Goal: Find contact information: Find contact information

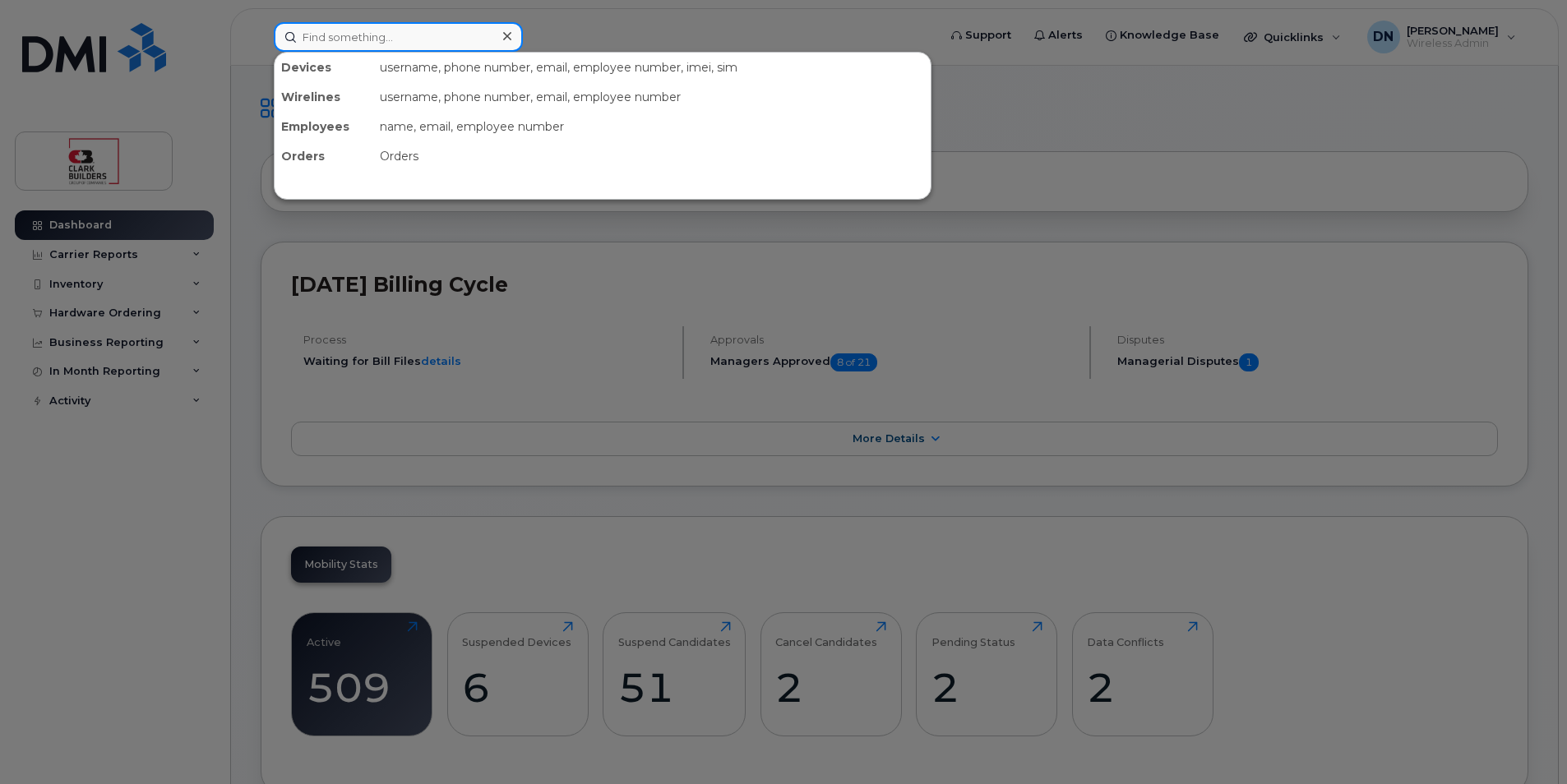
drag, startPoint x: 419, startPoint y: 24, endPoint x: 417, endPoint y: 32, distance: 8.2
click at [419, 24] on input at bounding box center [398, 37] width 250 height 30
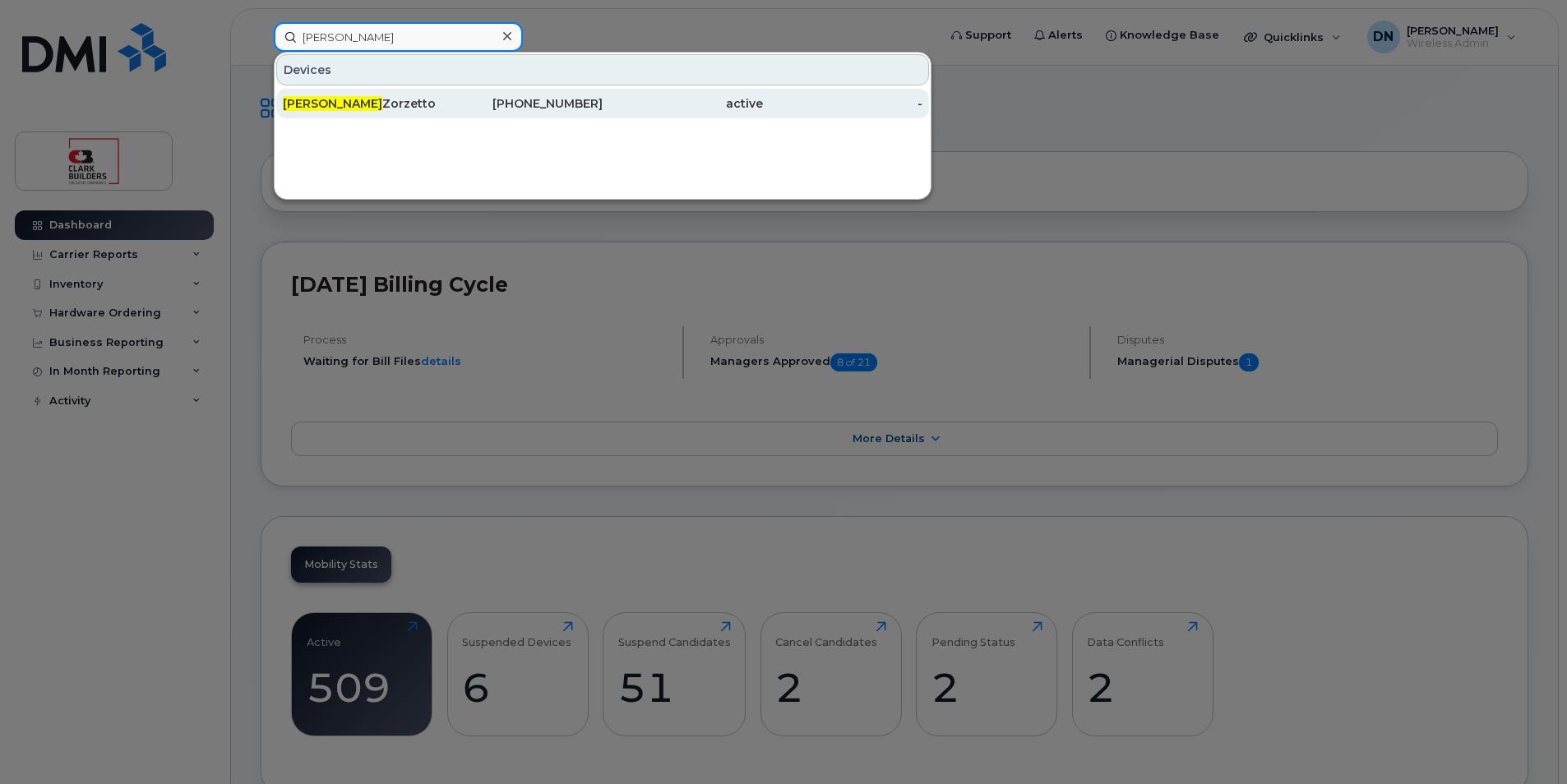
type input "mauro"
click at [483, 104] on div "780-220-1527" at bounding box center [523, 103] width 160 height 17
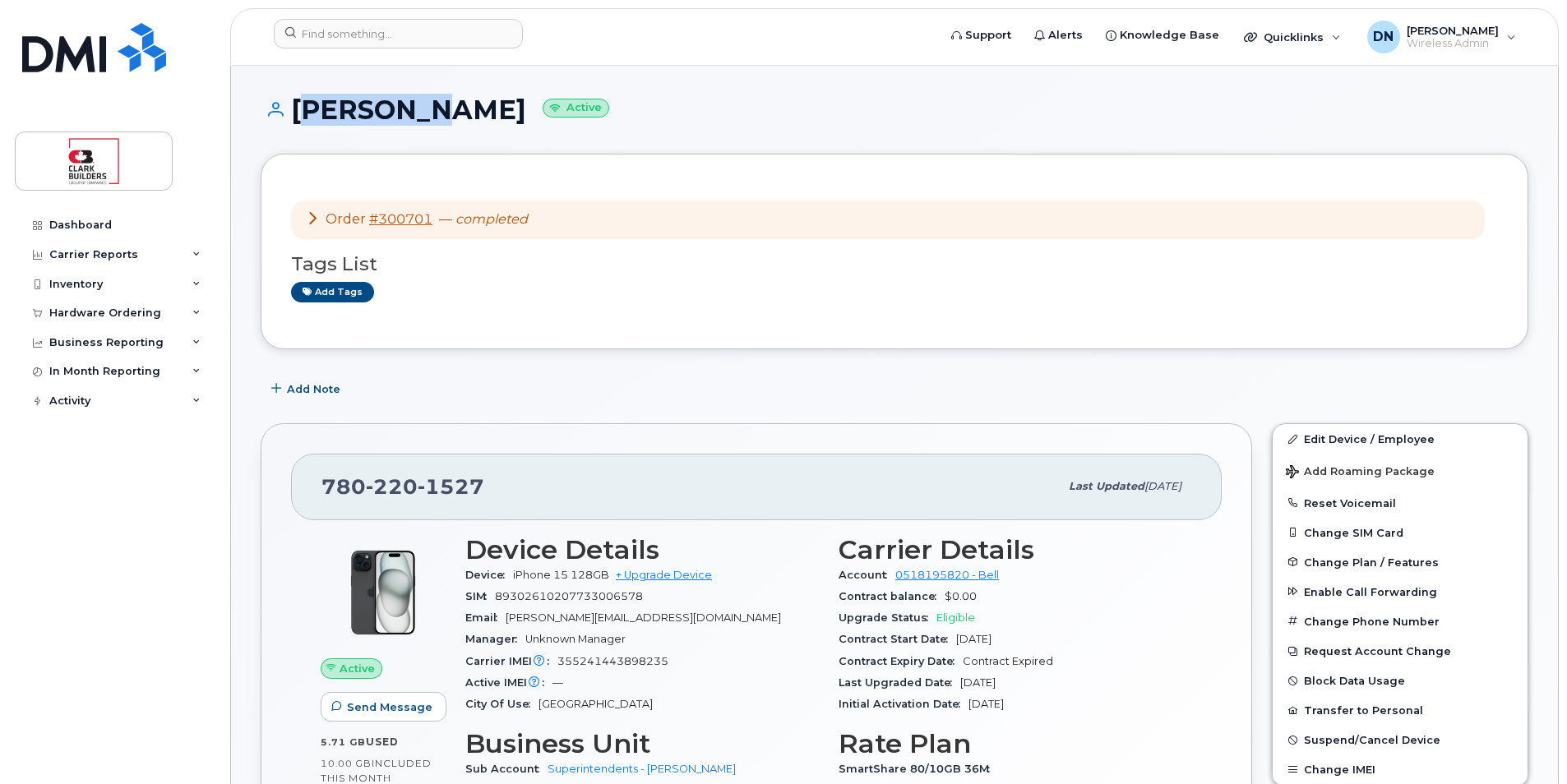
drag, startPoint x: 294, startPoint y: 108, endPoint x: 414, endPoint y: 105, distance: 120.0
click at [414, 105] on h1 "[PERSON_NAME] Active" at bounding box center [894, 109] width 1268 height 29
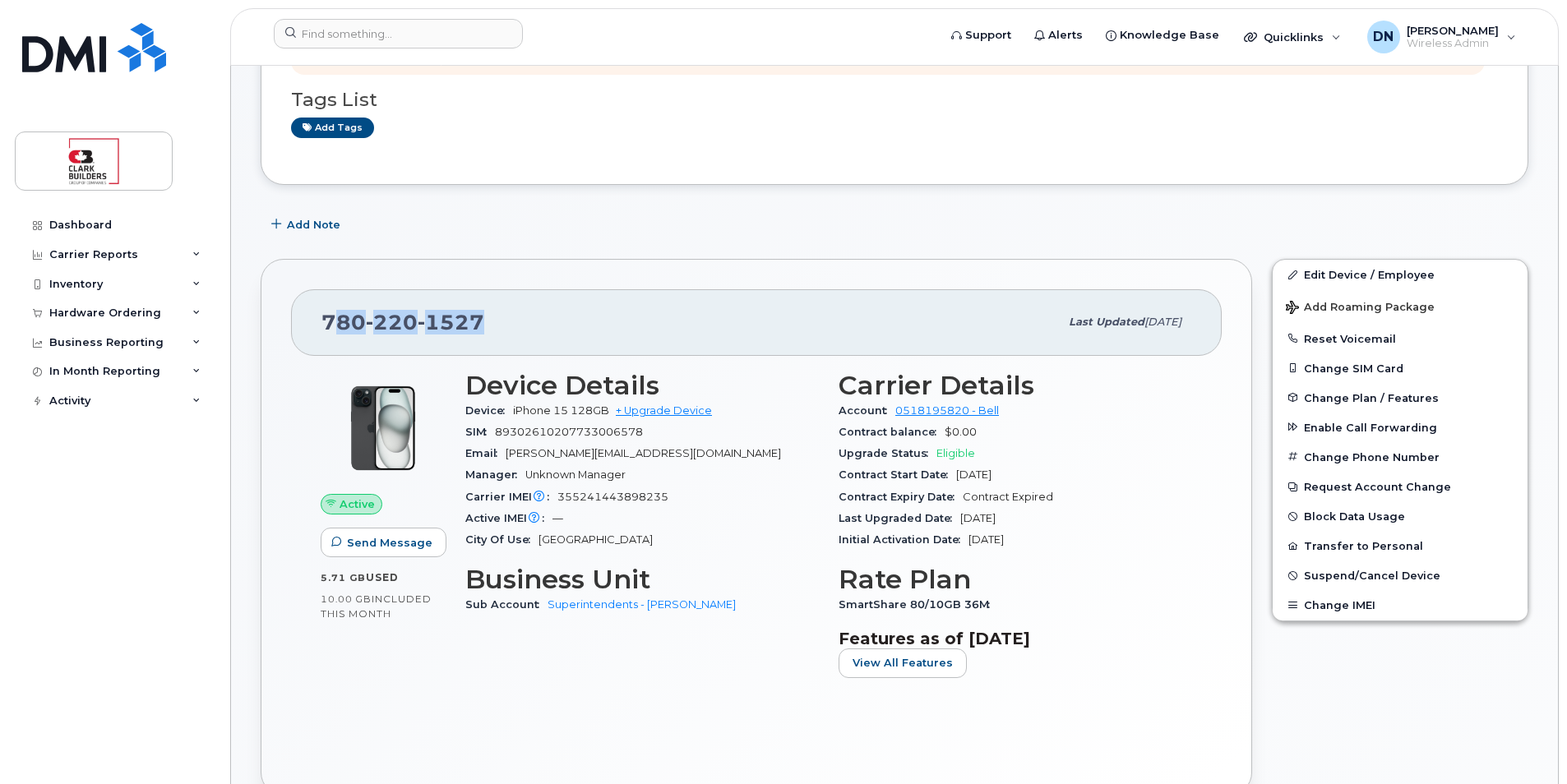
drag, startPoint x: 332, startPoint y: 322, endPoint x: 535, endPoint y: 317, distance: 203.1
click at [535, 317] on div "[PHONE_NUMBER]" at bounding box center [690, 322] width 738 height 35
click at [332, 323] on span "[PHONE_NUMBER]" at bounding box center [403, 322] width 162 height 25
drag, startPoint x: 322, startPoint y: 321, endPoint x: 543, endPoint y: 327, distance: 221.1
click at [543, 327] on div "[PHONE_NUMBER]" at bounding box center [690, 322] width 738 height 35
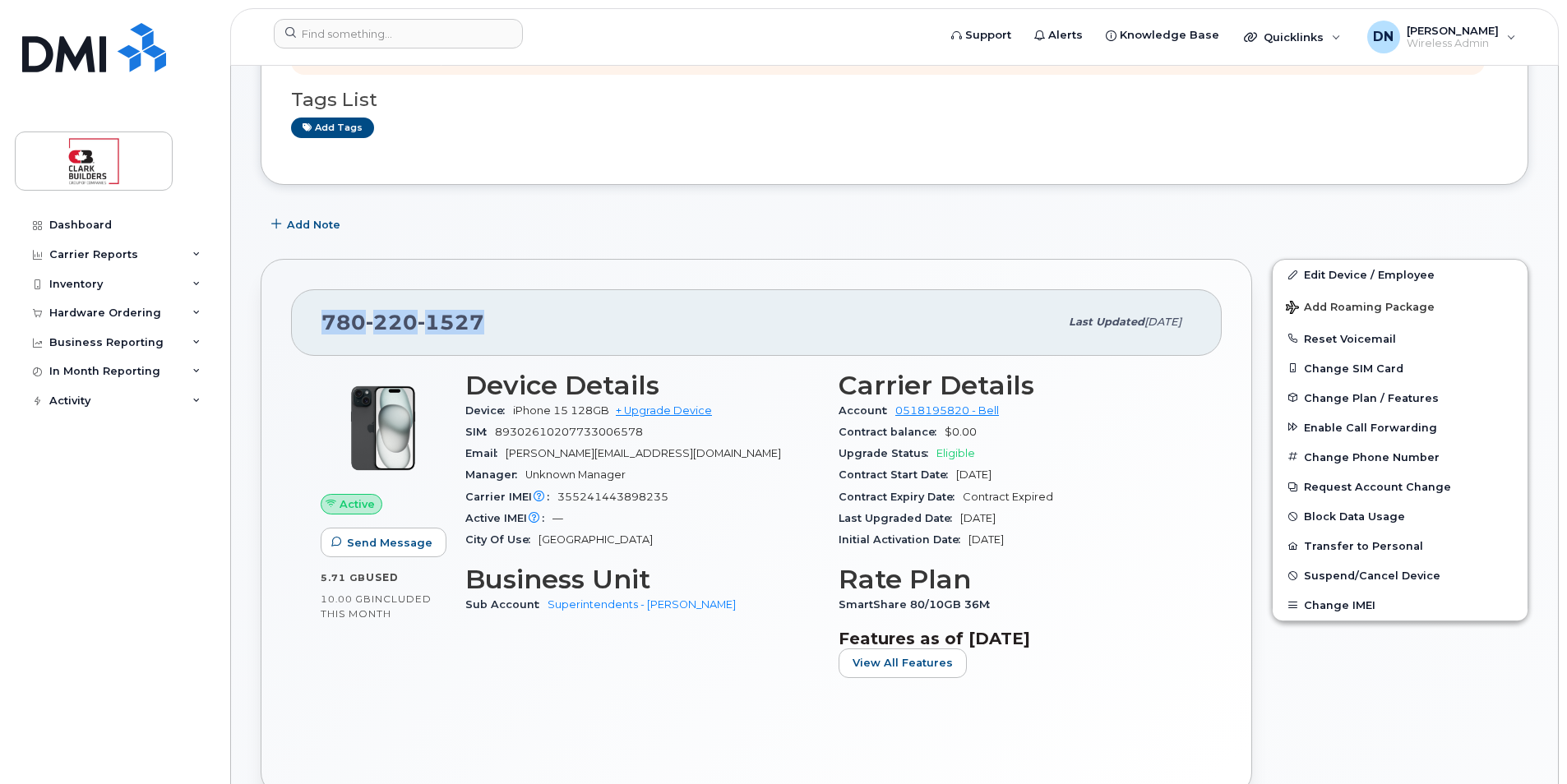
copy span "[PHONE_NUMBER]"
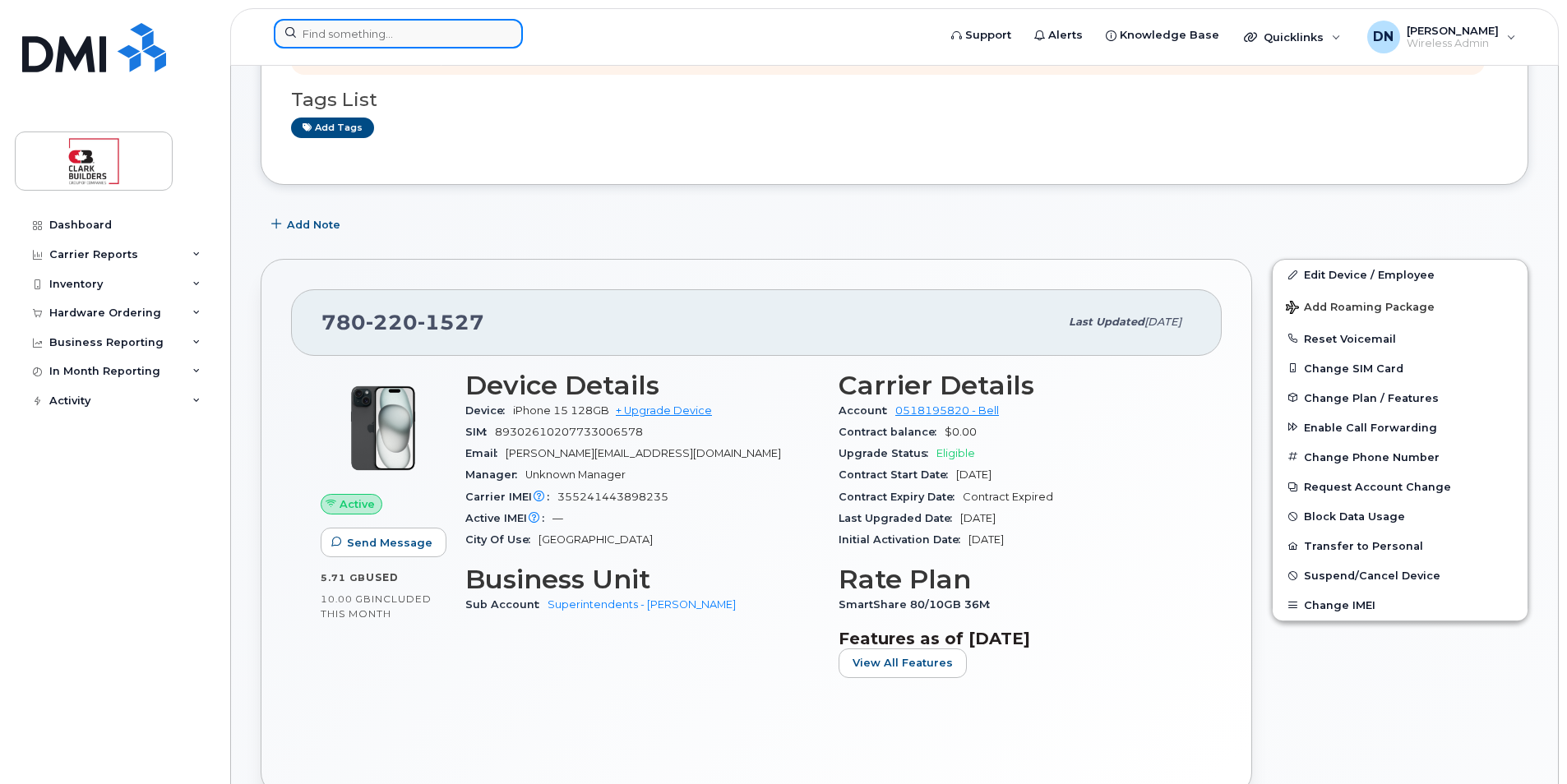
click at [486, 36] on input at bounding box center [398, 34] width 250 height 30
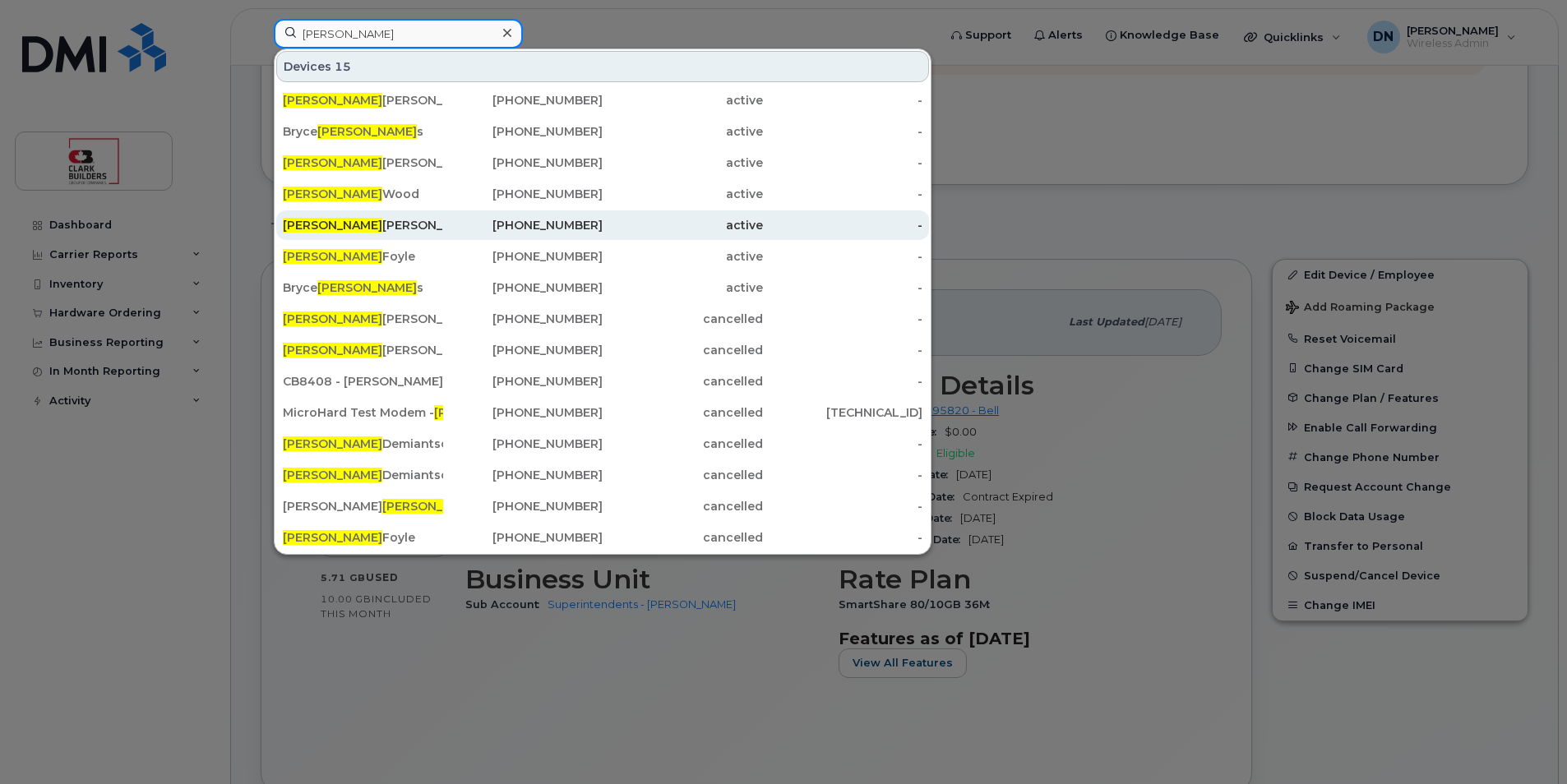
type input "[PERSON_NAME]"
click at [454, 225] on div "[PHONE_NUMBER]" at bounding box center [523, 225] width 160 height 17
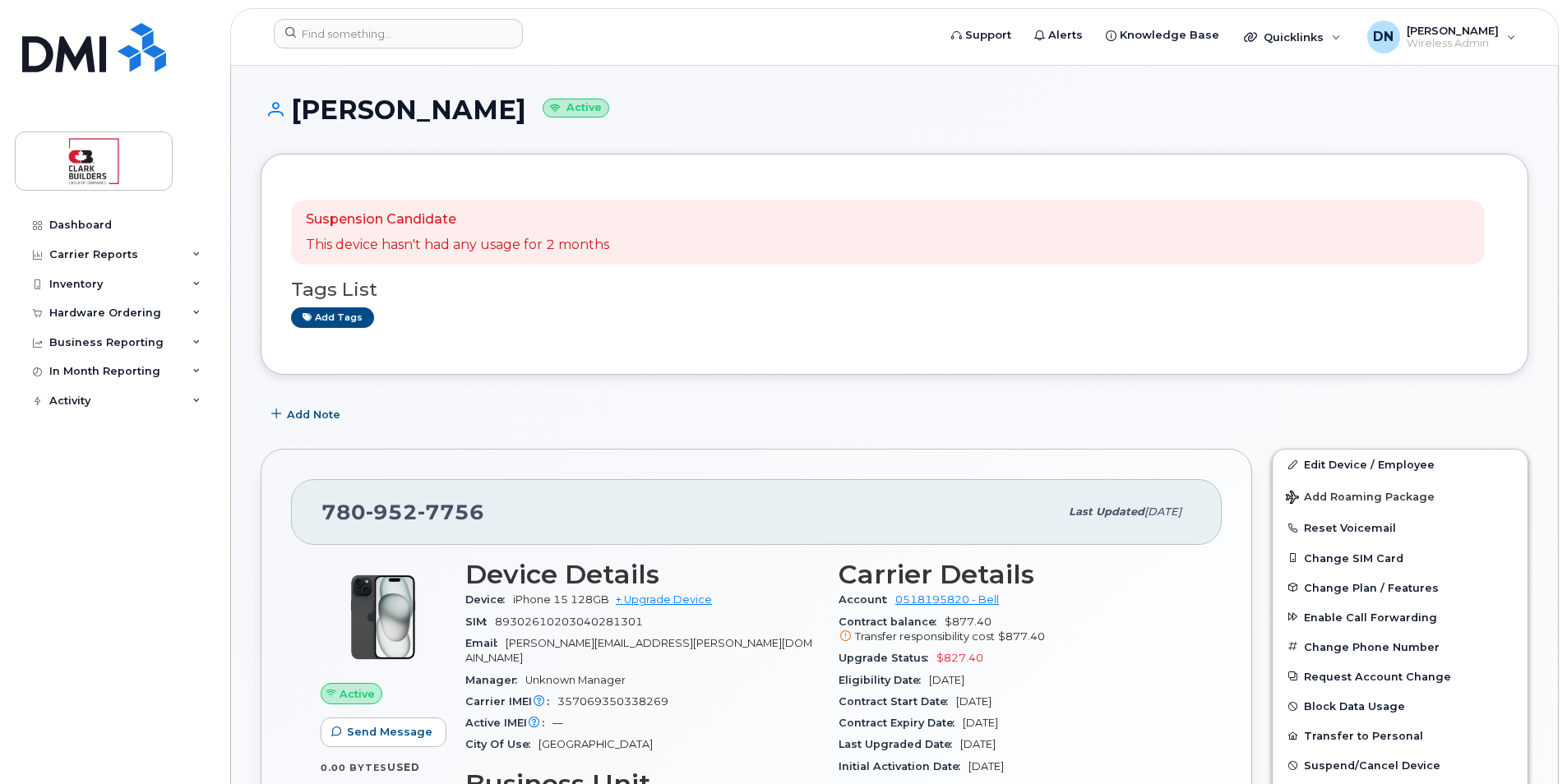
scroll to position [246, 0]
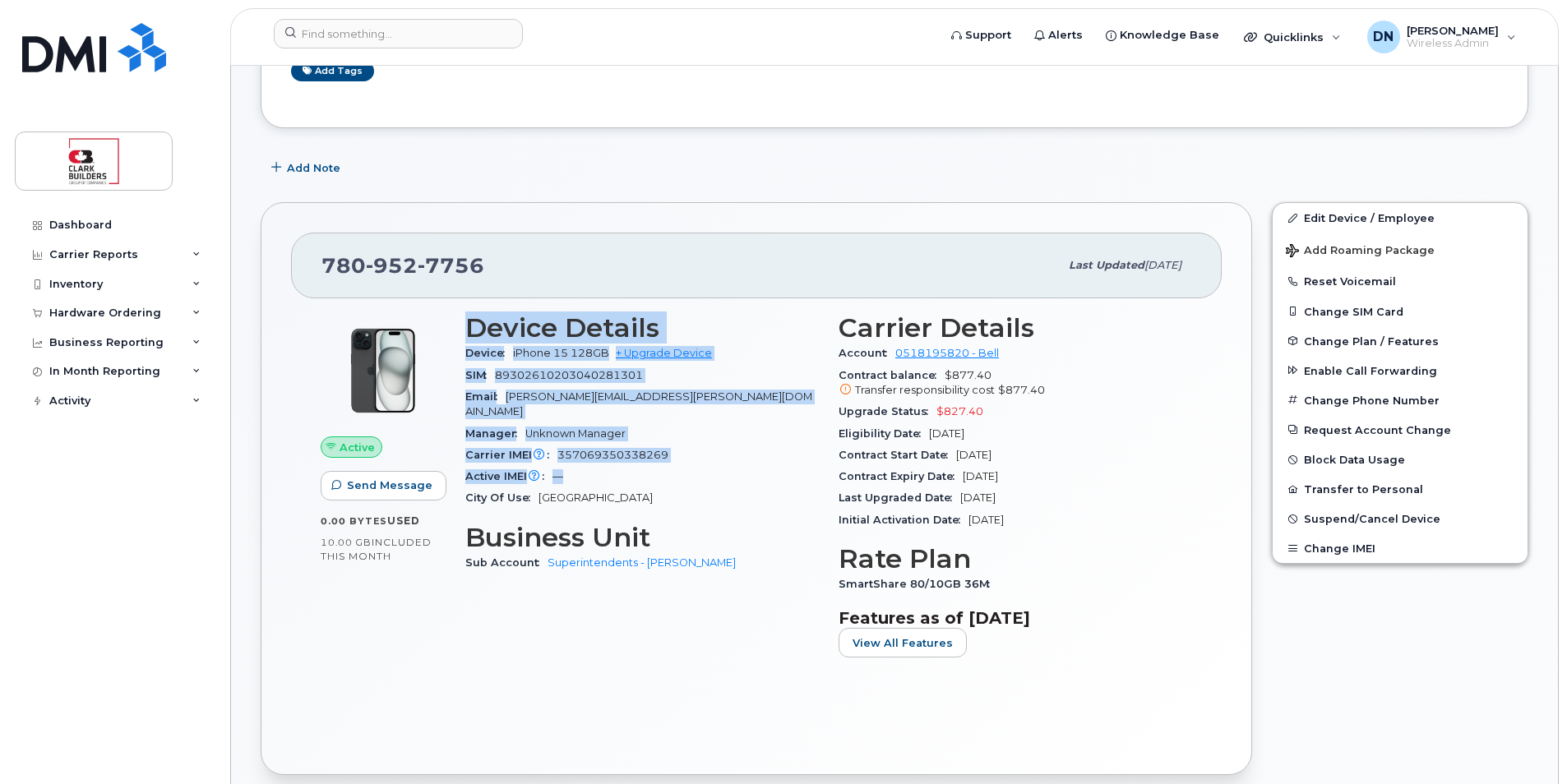
drag, startPoint x: 463, startPoint y: 327, endPoint x: 782, endPoint y: 453, distance: 343.0
click at [782, 453] on div "Device Details Device iPhone 15 128GB + Upgrade Device SIM 89302610203040281301…" at bounding box center [642, 491] width 373 height 377
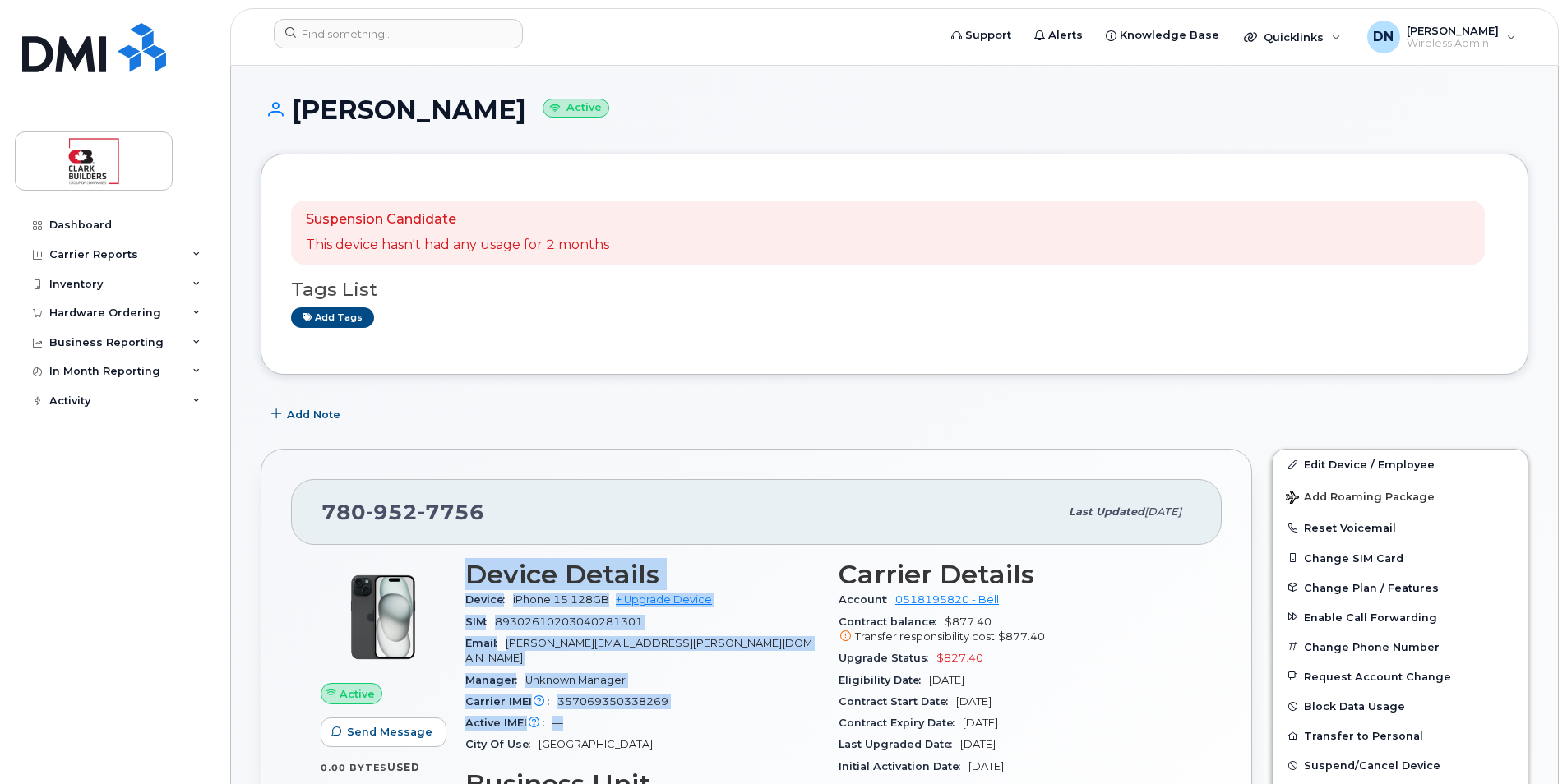
scroll to position [164, 0]
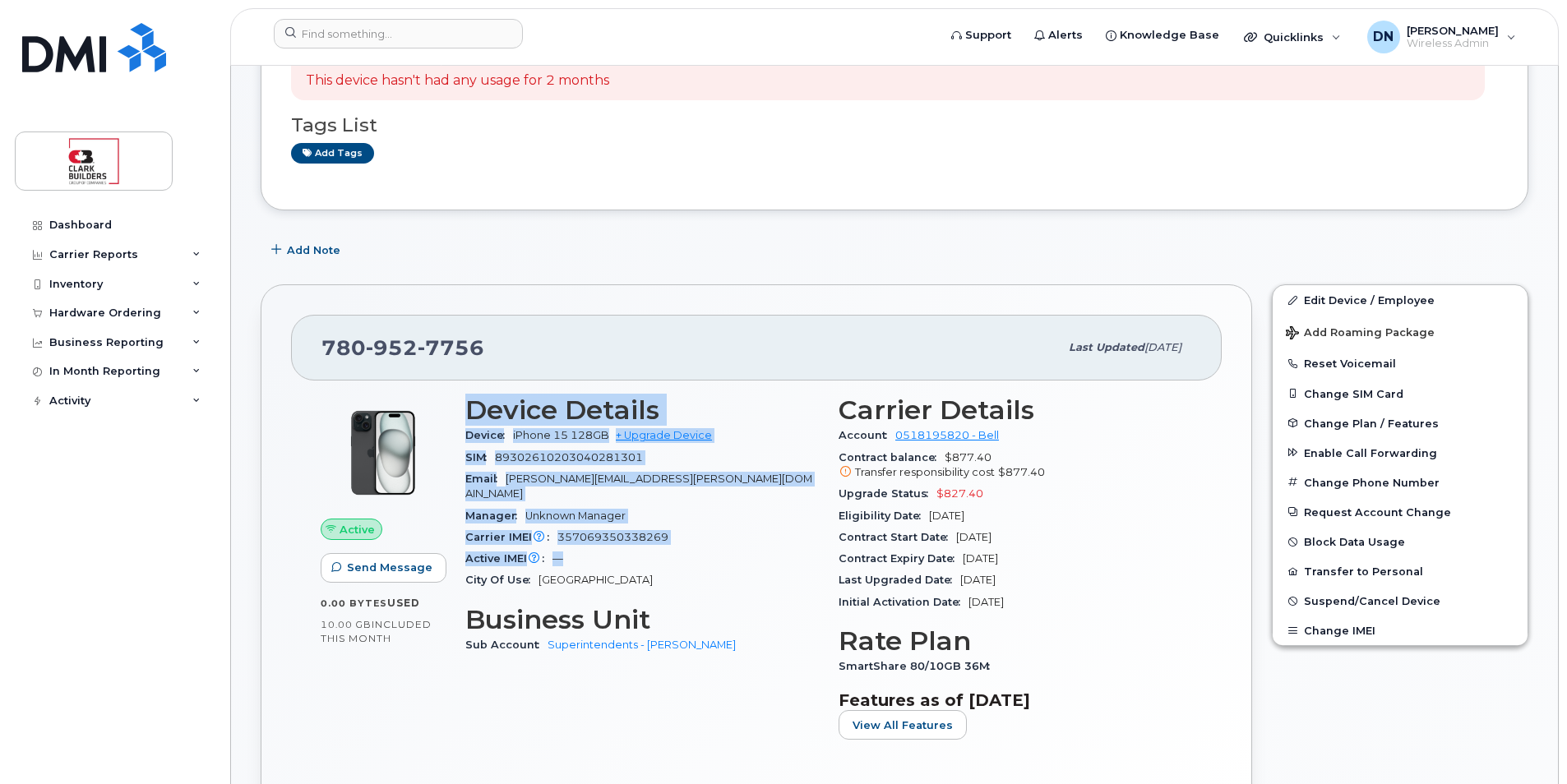
click at [482, 414] on h3 "Device Details" at bounding box center [642, 410] width 354 height 30
drag, startPoint x: 472, startPoint y: 405, endPoint x: 694, endPoint y: 539, distance: 259.3
click at [694, 539] on section "Device Details Device iPhone 15 128GB + Upgrade Device SIM 89302610203040281301…" at bounding box center [642, 493] width 354 height 196
drag, startPoint x: 694, startPoint y: 539, endPoint x: 614, endPoint y: 545, distance: 80.2
click at [614, 548] on div "Active IMEI Active IMEI is refreshed daily with a delay of up to 48 hours follo…" at bounding box center [642, 559] width 354 height 22
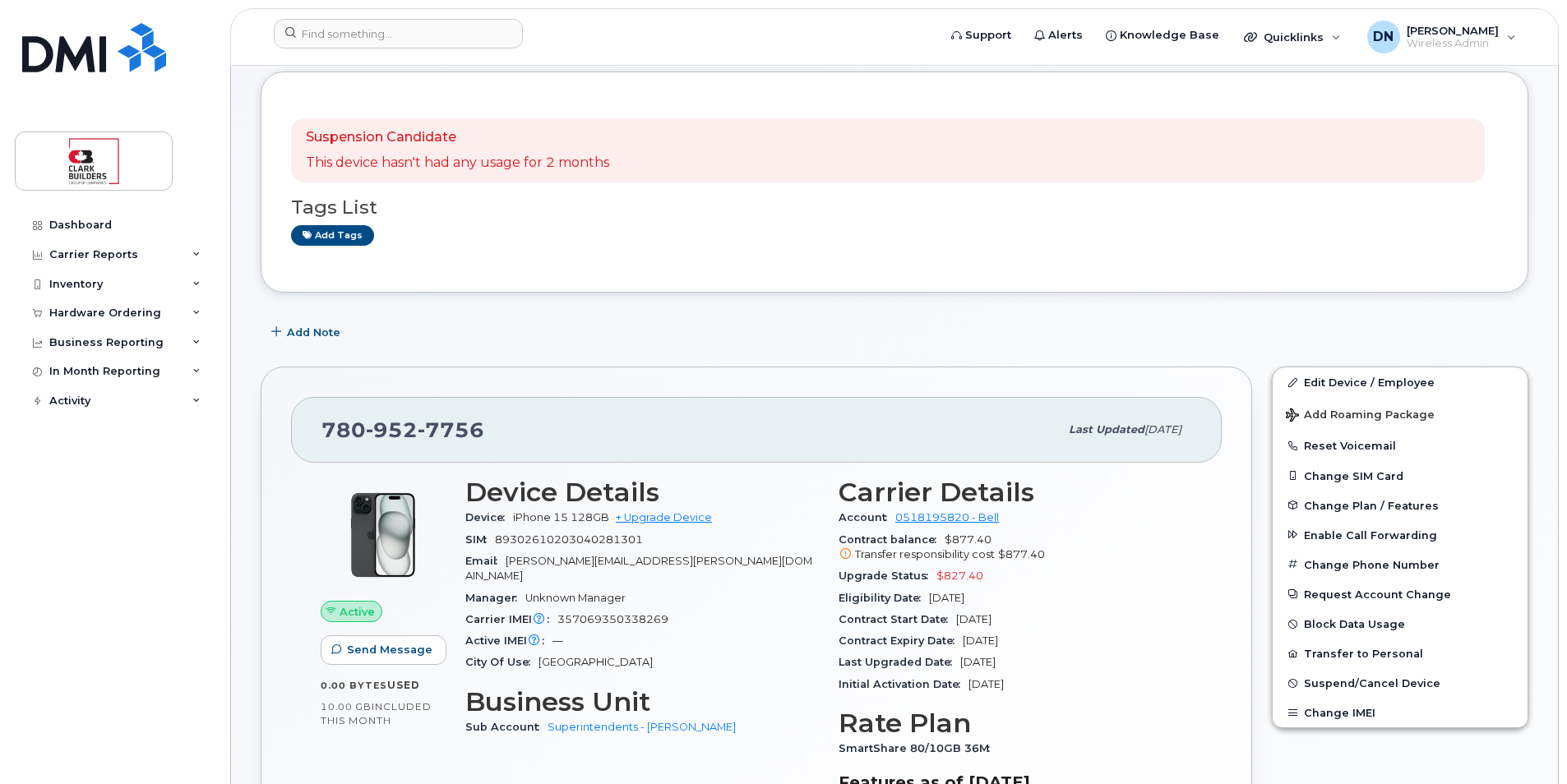
scroll to position [246, 0]
